Goal: Navigation & Orientation: Find specific page/section

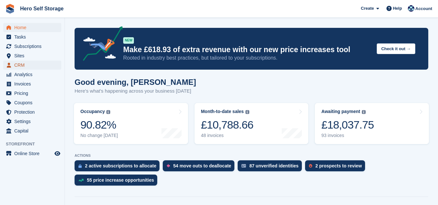
click at [19, 63] on span "CRM" at bounding box center [33, 65] width 39 height 9
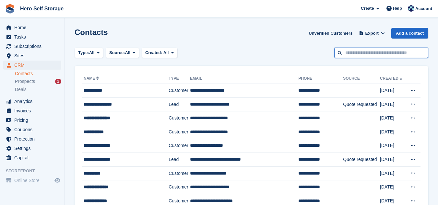
click at [348, 53] on input "text" at bounding box center [381, 53] width 94 height 11
click at [19, 55] on span "Sites" at bounding box center [33, 55] width 39 height 9
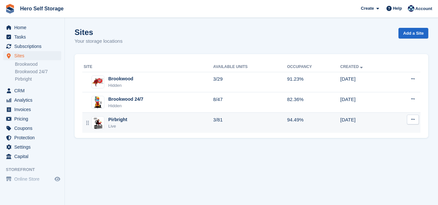
click at [147, 128] on div "Pirbright Live" at bounding box center [149, 122] width 130 height 13
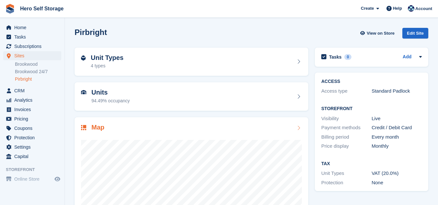
click at [168, 132] on div "Map" at bounding box center [191, 128] width 221 height 9
